Goal: Navigation & Orientation: Find specific page/section

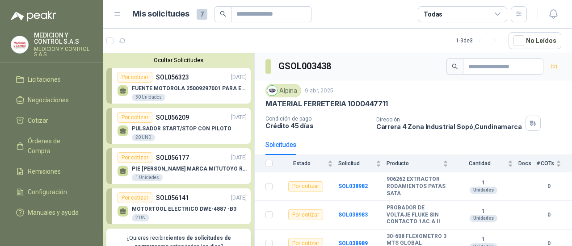
scroll to position [29, 0]
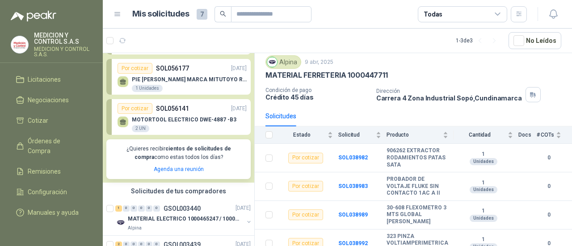
click at [68, 48] on p "MEDICION Y CONTROL S.A.S." at bounding box center [63, 51] width 58 height 11
click at [55, 95] on span "Negociaciones" at bounding box center [48, 100] width 41 height 10
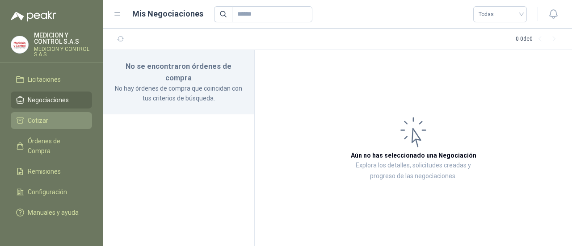
click at [45, 116] on span "Cotizar" at bounding box center [38, 121] width 21 height 10
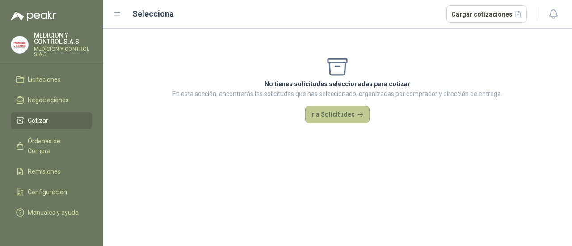
click at [338, 115] on button "Ir a Solicitudes" at bounding box center [337, 115] width 64 height 18
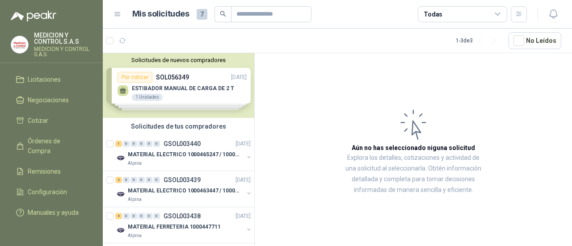
click at [197, 76] on div "Solicitudes de nuevos compradores Por cotizar SOL056349 [DATE] ESTIBADOR MANUAL…" at bounding box center [178, 85] width 151 height 65
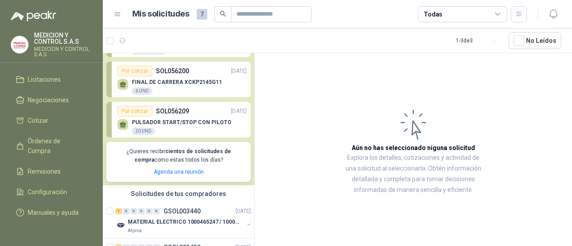
scroll to position [89, 0]
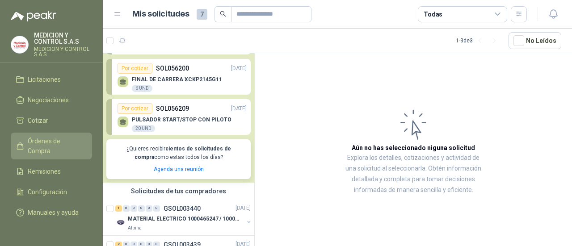
click at [60, 136] on span "Órdenes de Compra" at bounding box center [56, 146] width 56 height 20
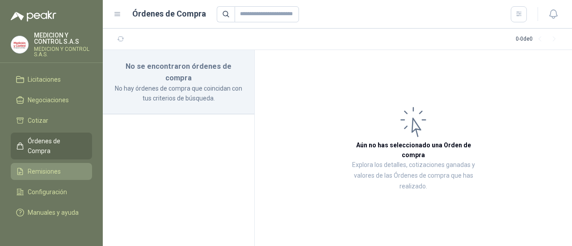
click at [59, 163] on link "Remisiones" at bounding box center [51, 171] width 81 height 17
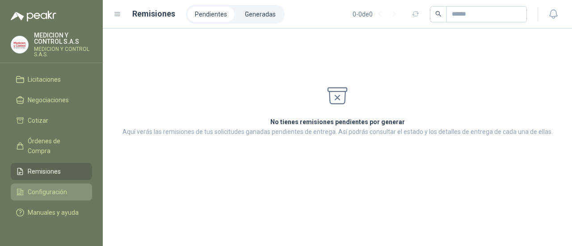
click at [64, 187] on span "Configuración" at bounding box center [47, 192] width 39 height 10
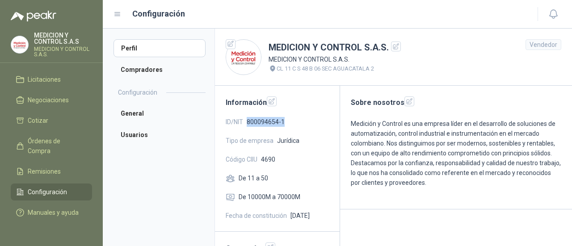
drag, startPoint x: 288, startPoint y: 121, endPoint x: 247, endPoint y: 120, distance: 40.2
click at [247, 120] on div "ID/NIT 800094654-1" at bounding box center [277, 122] width 103 height 10
copy span "800094654-1"
